Goal: Information Seeking & Learning: Learn about a topic

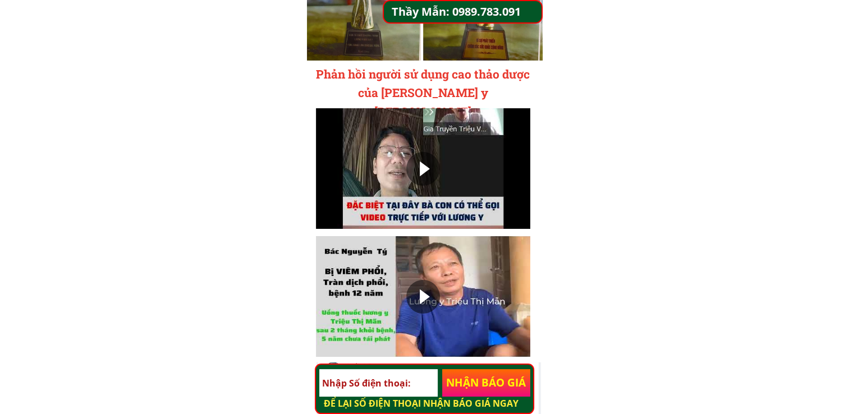
scroll to position [3817, 0]
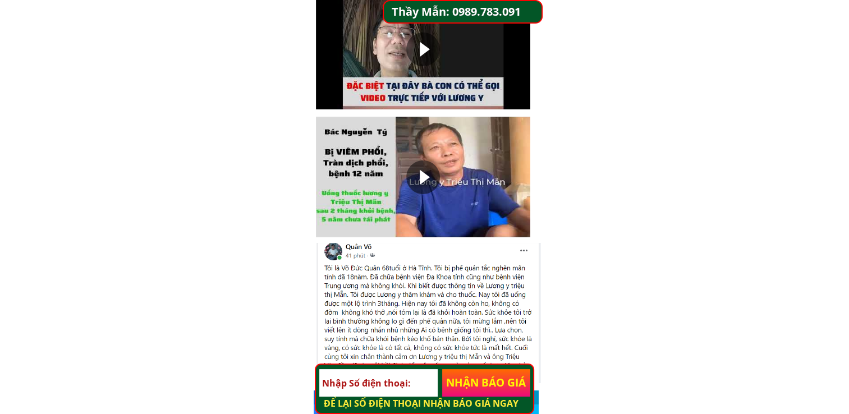
scroll to position [3873, 0]
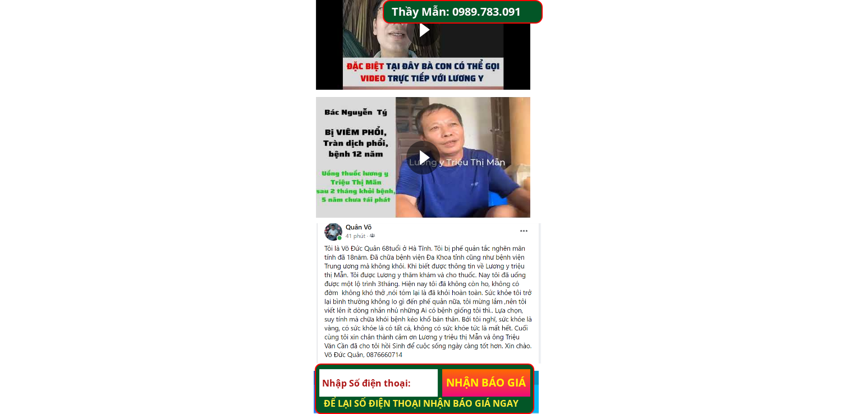
click at [416, 155] on div at bounding box center [423, 158] width 34 height 34
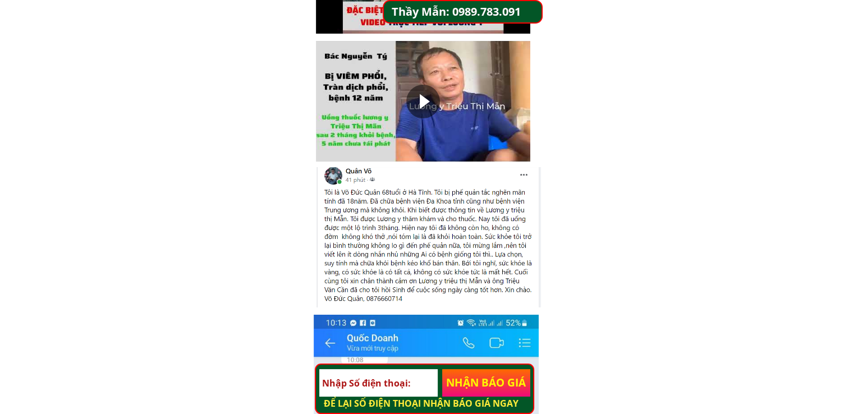
scroll to position [4292, 0]
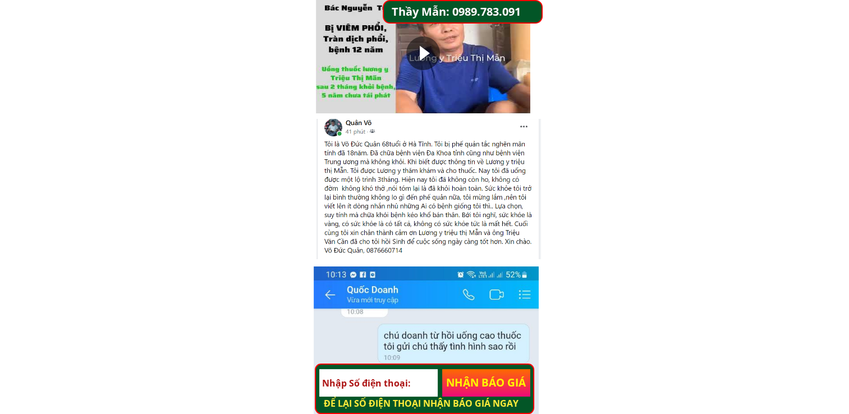
scroll to position [4011, 0]
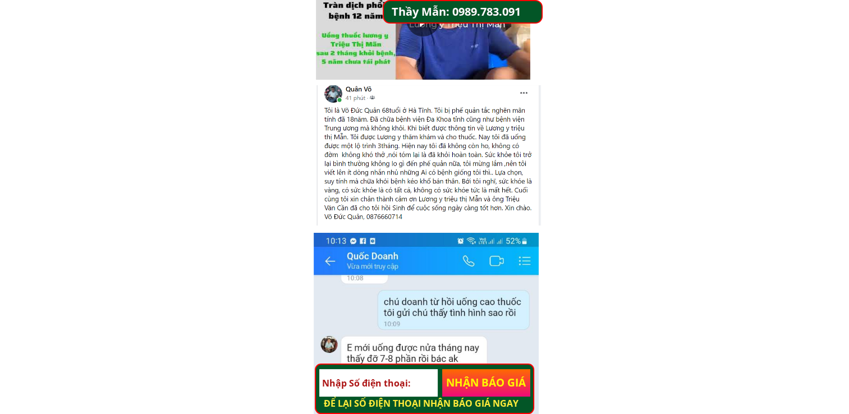
drag, startPoint x: 370, startPoint y: 192, endPoint x: 365, endPoint y: 212, distance: 20.8
click at [365, 212] on div at bounding box center [428, 155] width 224 height 140
click at [367, 200] on div at bounding box center [428, 155] width 224 height 140
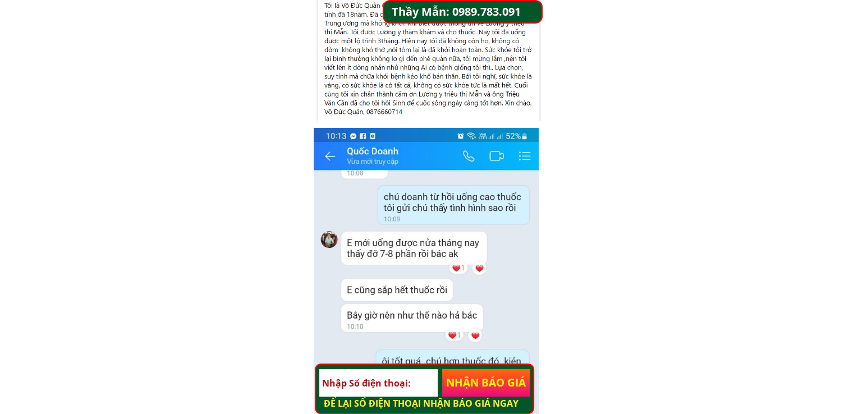
scroll to position [4123, 0]
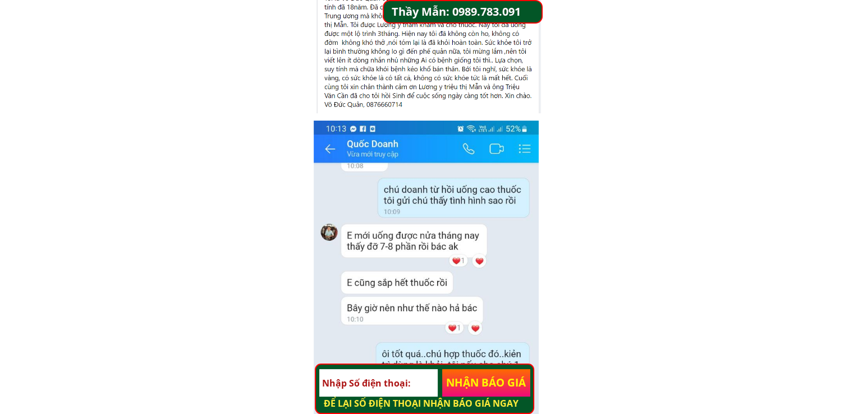
click at [369, 225] on div at bounding box center [426, 341] width 225 height 440
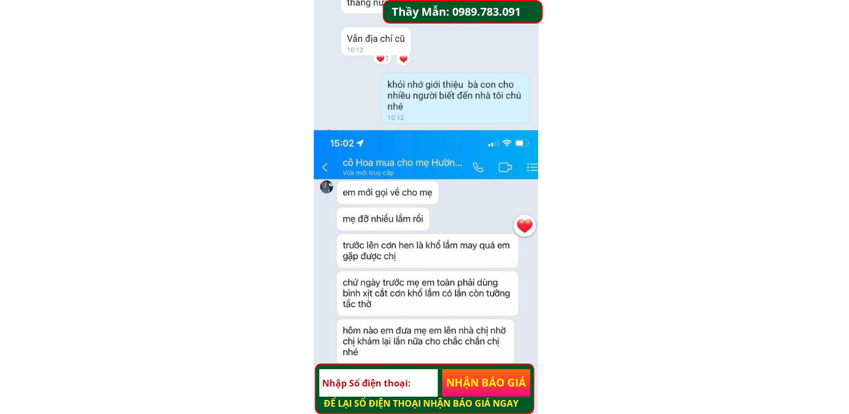
scroll to position [4628, 0]
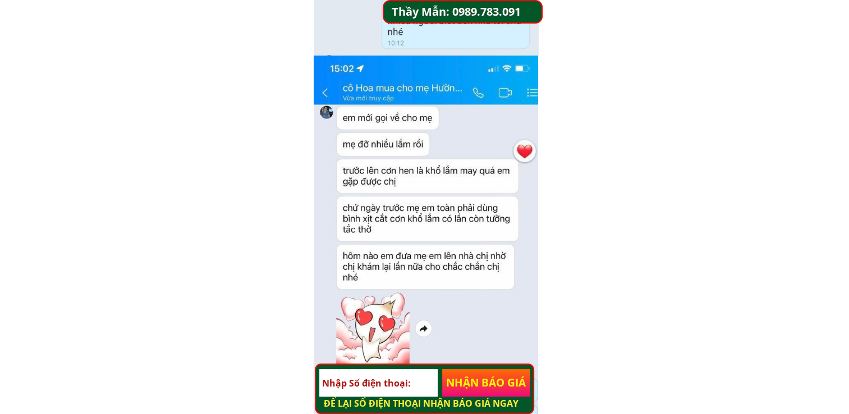
click at [420, 185] on div at bounding box center [426, 282] width 224 height 453
drag, startPoint x: 420, startPoint y: 183, endPoint x: 260, endPoint y: 179, distance: 160.5
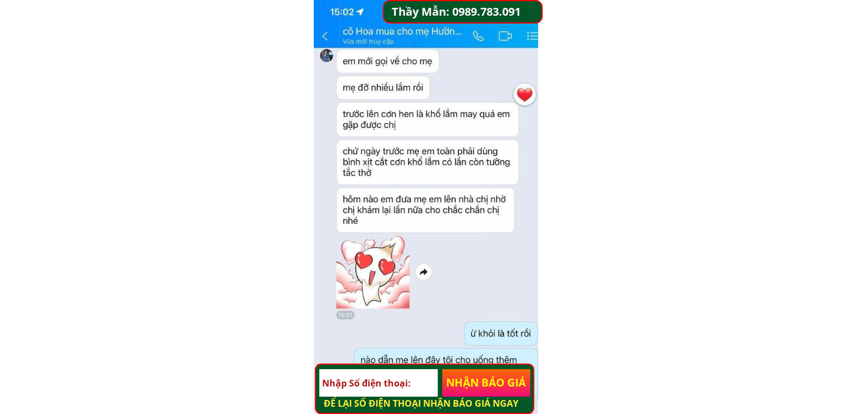
scroll to position [4715, 0]
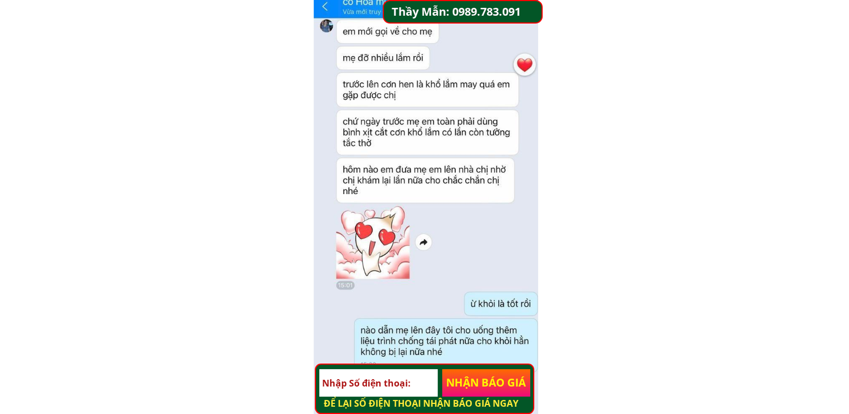
click at [381, 196] on div at bounding box center [426, 195] width 224 height 453
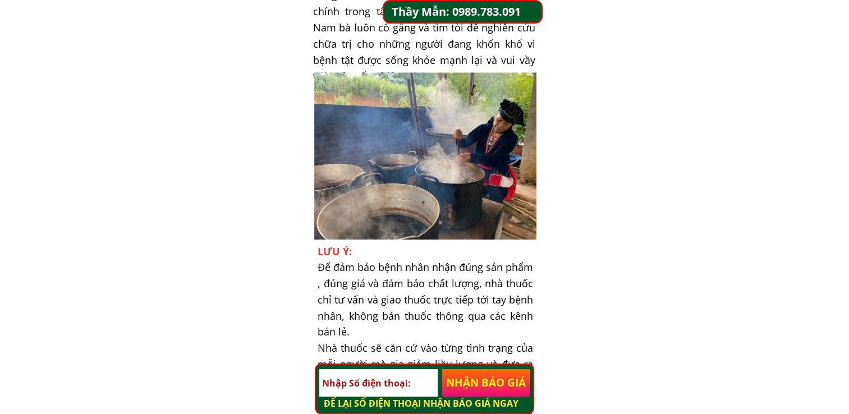
scroll to position [5220, 0]
click at [357, 161] on div at bounding box center [425, 156] width 222 height 167
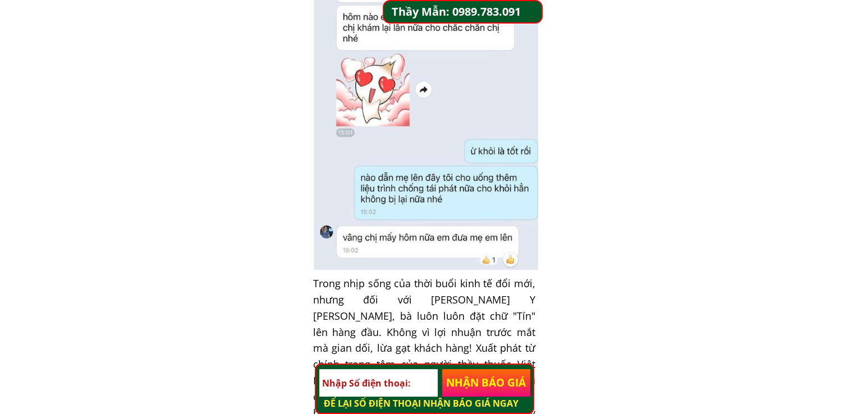
scroll to position [5051, 0]
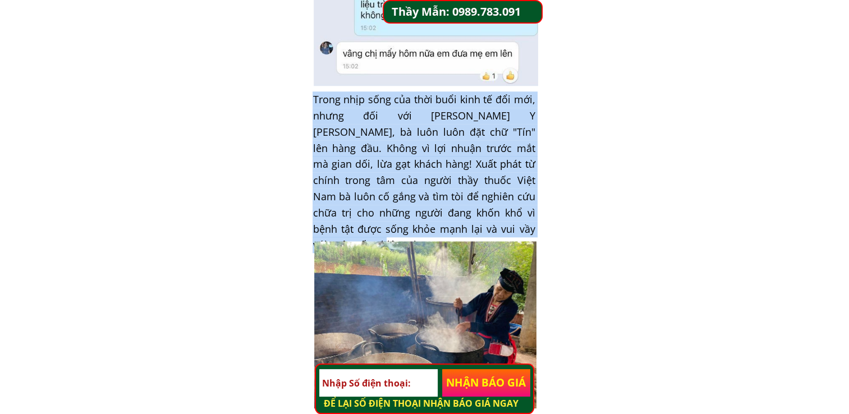
drag, startPoint x: 313, startPoint y: 100, endPoint x: 472, endPoint y: 231, distance: 205.6
click at [472, 231] on div "Trong nhịp sống của thời buổi kinh tế đổi mới, nhưng đối với [PERSON_NAME] Y [P…" at bounding box center [423, 172] width 222 height 162
copy div "Trong nhịp sống của thời buổi kinh tế đổi mới, nhưng đối với [PERSON_NAME] Y [P…"
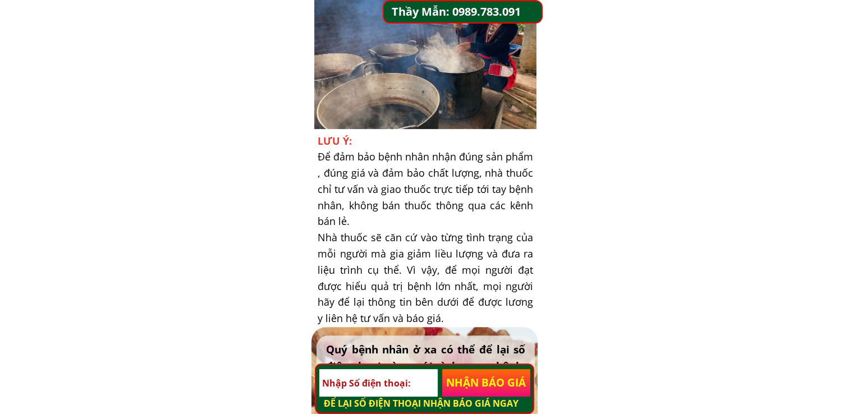
scroll to position [5332, 0]
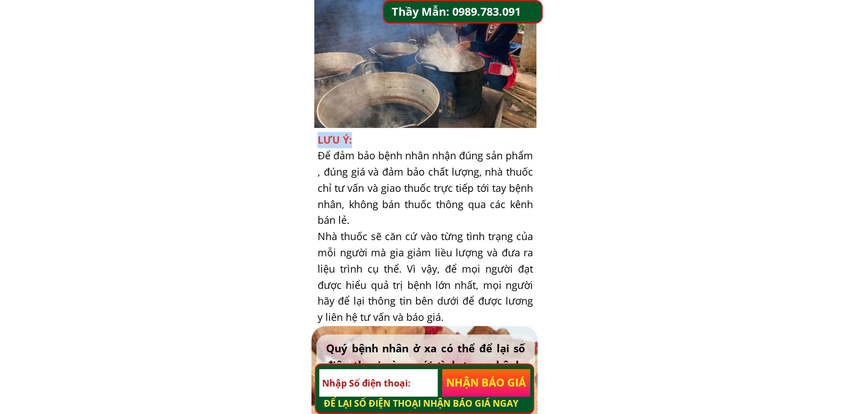
drag, startPoint x: 319, startPoint y: 138, endPoint x: 355, endPoint y: 140, distance: 35.9
click at [355, 140] on div "LƯU Ý: Để đảm bảo bệnh nhân nhận đúng sản phẩm , đúng giá và đảm bảo chất lượng…" at bounding box center [425, 229] width 215 height 194
copy span "LƯU Ý:"
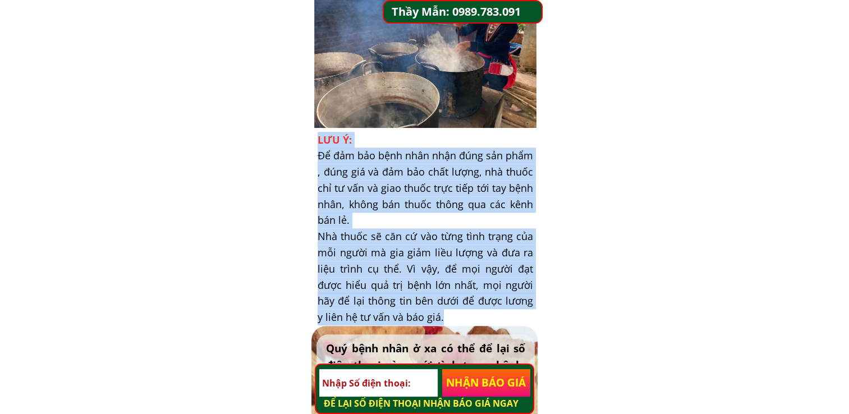
drag, startPoint x: 317, startPoint y: 155, endPoint x: 494, endPoint y: 311, distance: 235.3
click at [494, 311] on div "LƯU Ý: Để đảm bảo bệnh nhân nhận đúng sản phẩm , đúng giá và đảm bảo chất lượng…" at bounding box center [425, 229] width 215 height 194
copy div "LƯU Ý: Để đảm bảo bệnh nhân nhận đúng sản phẩm , đúng giá và đảm bảo chất lượng…"
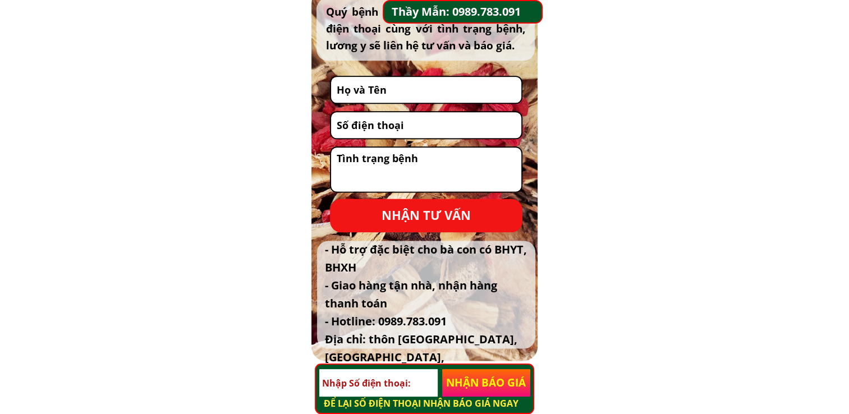
scroll to position [5612, 0]
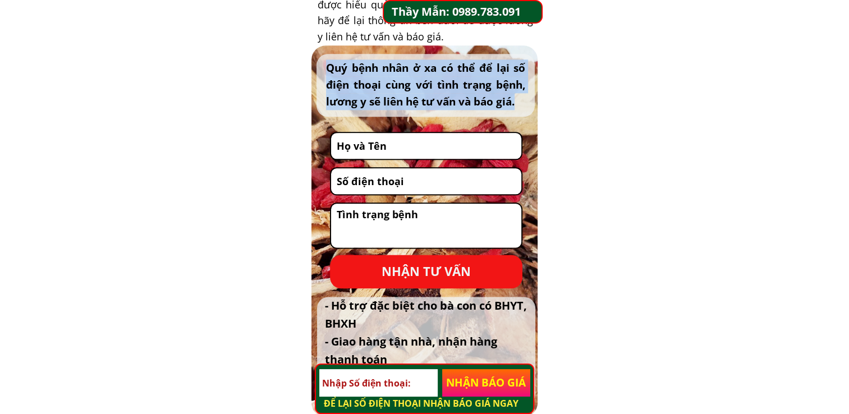
drag, startPoint x: 323, startPoint y: 66, endPoint x: 521, endPoint y: 104, distance: 201.0
click at [521, 104] on div "Quý bệnh nhân ở xa có thể để lại số điện thoại cùng với tình trạng bệnh, lương …" at bounding box center [425, 85] width 218 height 63
copy div "Quý bệnh nhân ở xa có thể để lại số điện thoại cùng với tình trạng bệnh, lương …"
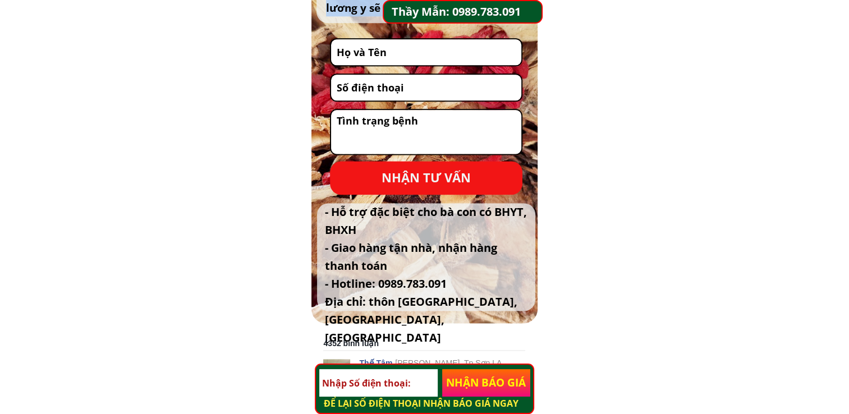
scroll to position [5724, 0]
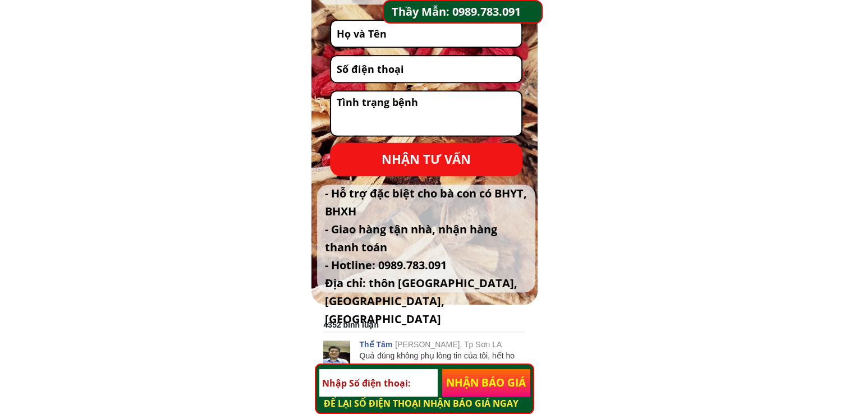
drag, startPoint x: 322, startPoint y: 194, endPoint x: 527, endPoint y: 287, distance: 225.5
click at [527, 287] on div "- Hỗ trợ đặc biệt cho bà con có BHYT, BHXH - Giao hàng tận nhà, nhận hàng thanh…" at bounding box center [426, 239] width 218 height 108
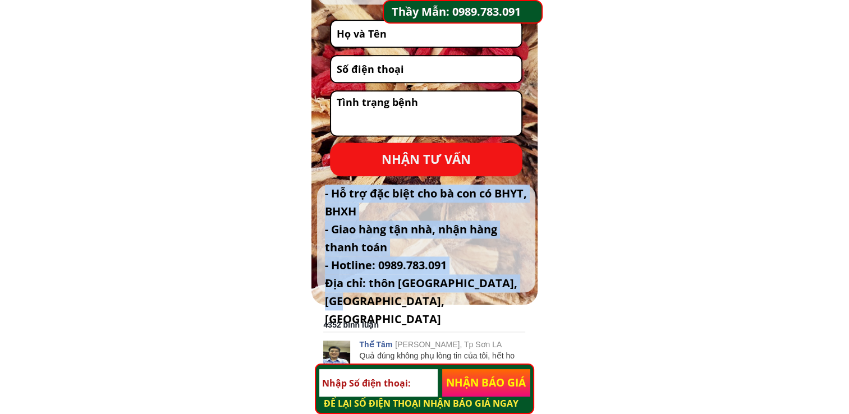
copy div "- Hỗ trợ đặc biệt cho bà con có BHYT, BHXH - Giao hàng tận nhà, nhận hàng thanh…"
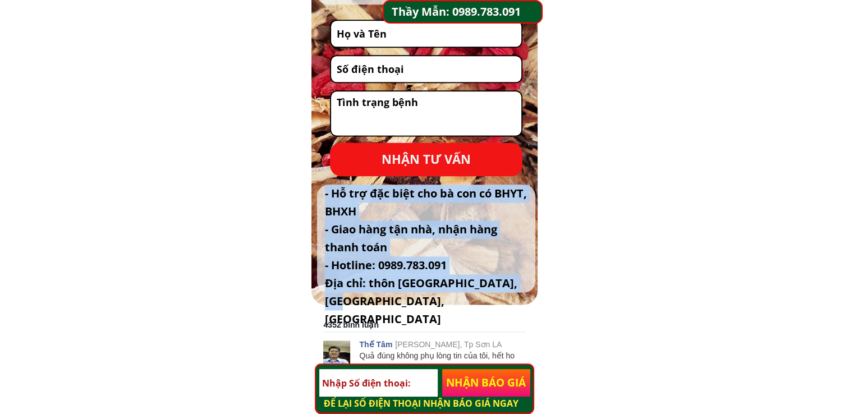
drag, startPoint x: 323, startPoint y: 196, endPoint x: 527, endPoint y: 281, distance: 221.1
click at [527, 281] on div "- Hỗ trợ đặc biệt cho bà con có BHYT, BHXH - Giao hàng tận nhà, nhận hàng thanh…" at bounding box center [426, 239] width 218 height 108
copy div "- Hỗ trợ đặc biệt cho bà con có BHYT, BHXH - Giao hàng tận nhà, nhận hàng thanh…"
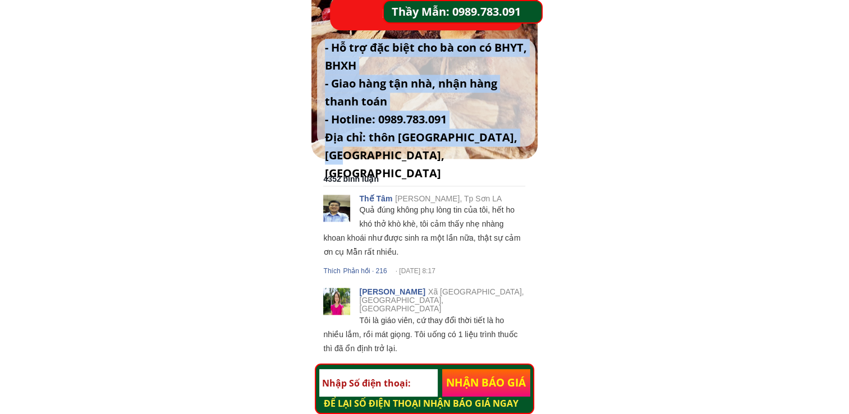
scroll to position [5893, 0]
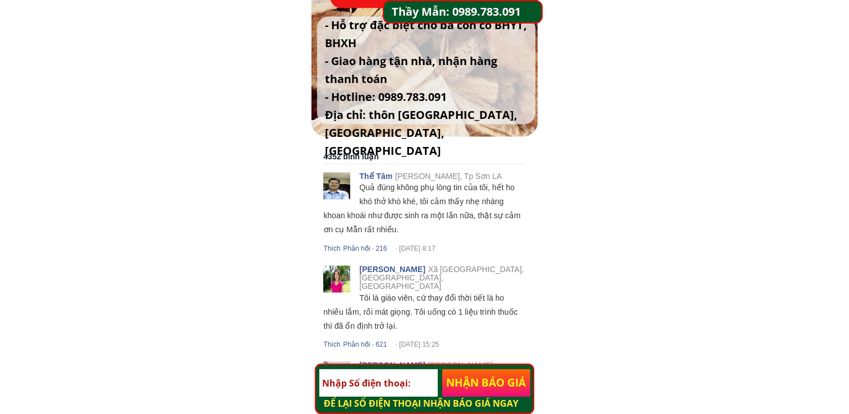
click at [344, 155] on div "4352 bình luận" at bounding box center [424, 158] width 202 height 11
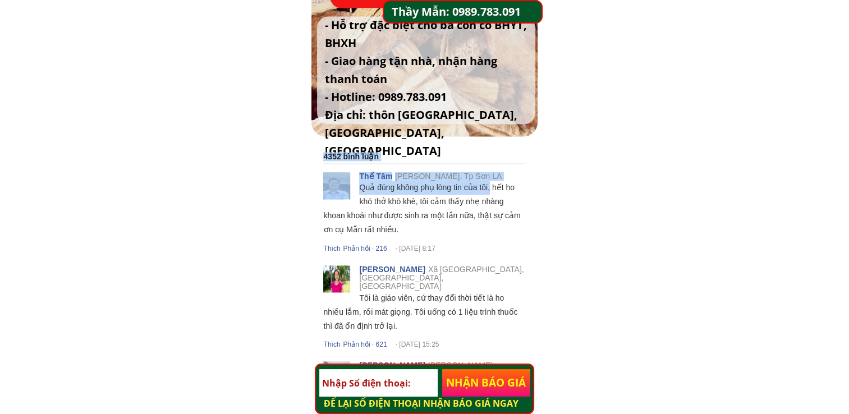
drag, startPoint x: 314, startPoint y: 157, endPoint x: 420, endPoint y: 183, distance: 108.6
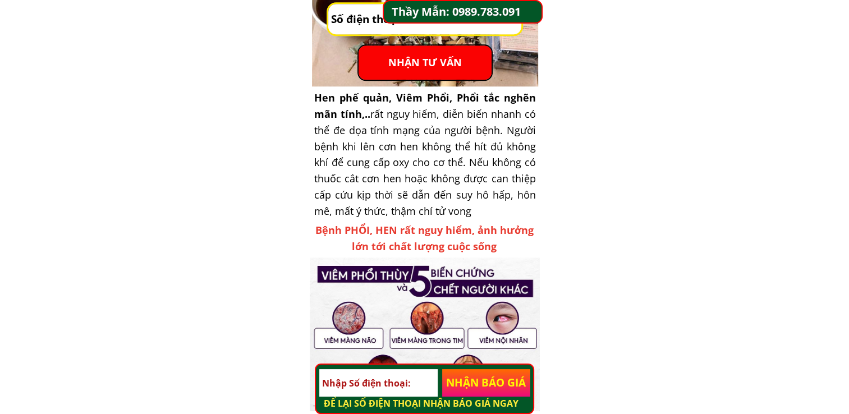
scroll to position [0, 0]
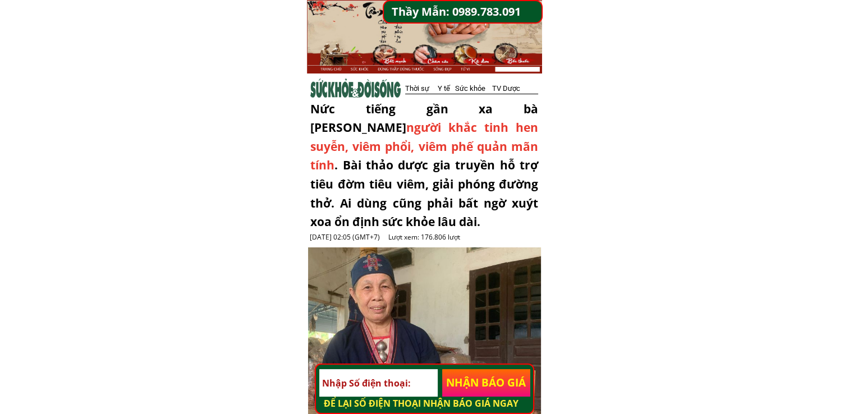
click at [447, 44] on div at bounding box center [424, 36] width 235 height 73
drag, startPoint x: 406, startPoint y: 90, endPoint x: 536, endPoint y: 91, distance: 130.7
click at [536, 91] on div "Thời sự Y tế Sức khỏe TV Dược" at bounding box center [476, 89] width 142 height 12
copy div "Thời sự Y tế Sức khỏe TV Dược"
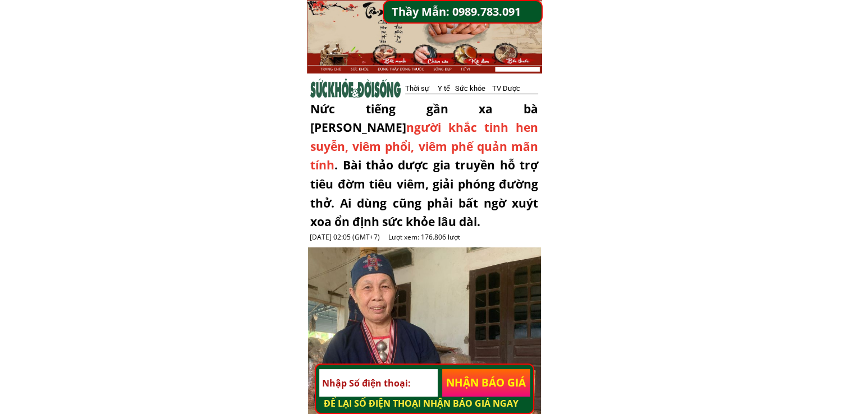
click at [402, 172] on span ". Bài thảo dược gia truyền hỗ trợ tiêu đờm tiêu viêm, giải phóng đường thở. Ai …" at bounding box center [424, 193] width 228 height 72
drag, startPoint x: 365, startPoint y: 164, endPoint x: 488, endPoint y: 162, distance: 122.9
click at [488, 162] on span ". Bài thảo dược gia truyền hỗ trợ tiêu đờm tiêu viêm, giải phóng đường thở. Ai …" at bounding box center [424, 193] width 228 height 72
drag, startPoint x: 488, startPoint y: 162, endPoint x: 393, endPoint y: 168, distance: 94.5
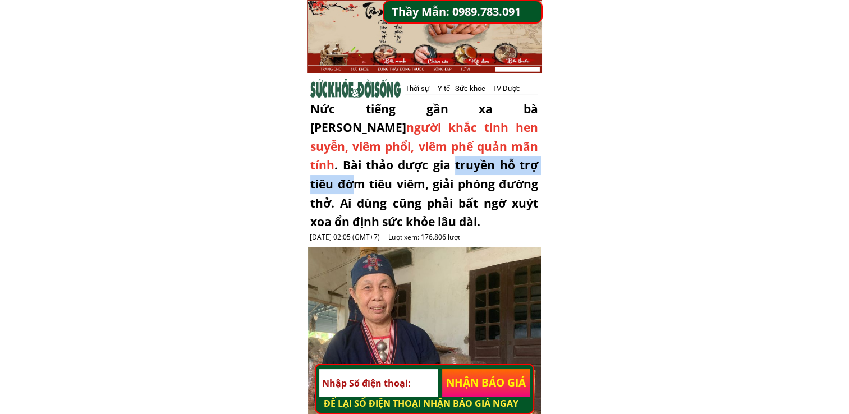
click at [393, 168] on span ". Bài thảo dược gia truyền hỗ trợ tiêu đờm tiêu viêm, giải phóng đường thở. Ai …" at bounding box center [424, 193] width 228 height 72
